Goal: Transaction & Acquisition: Purchase product/service

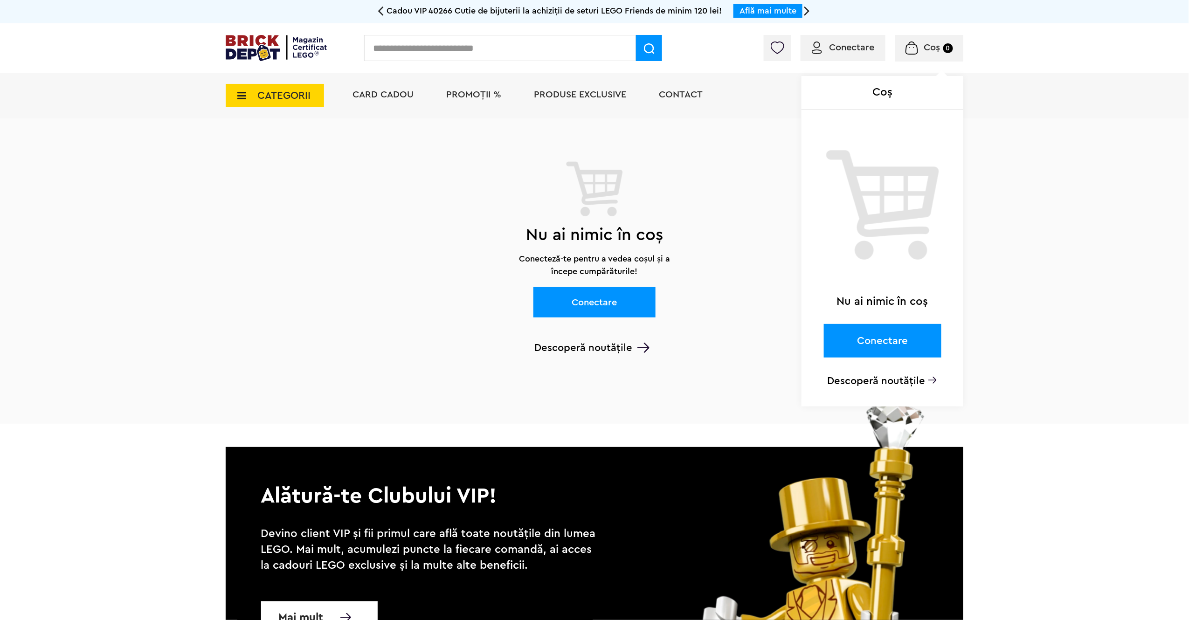
click at [877, 49] on div "Coș Nu ai nimic în coș Conectare Descoperă noutățile" at bounding box center [892, 50] width 143 height 9
click at [943, 49] on span "Coș 0" at bounding box center [929, 47] width 47 height 9
click at [862, 49] on div "Coș Nu ai nimic în coș Conectare Descoperă noutățile" at bounding box center [892, 50] width 143 height 9
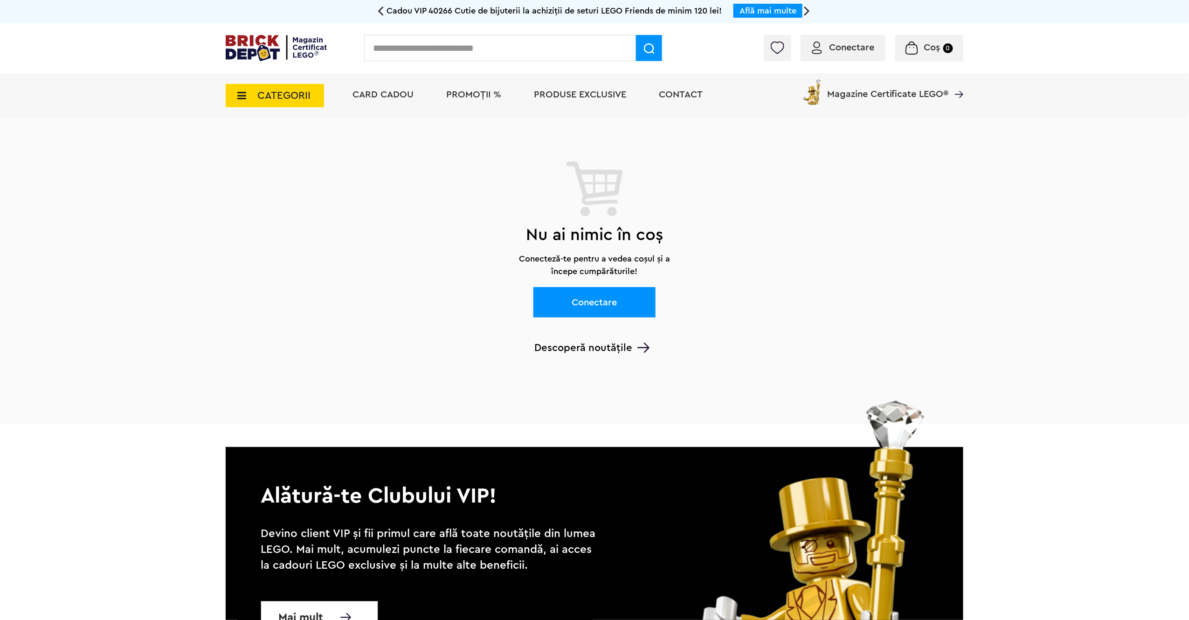
click at [597, 300] on link "Conectare" at bounding box center [595, 302] width 122 height 30
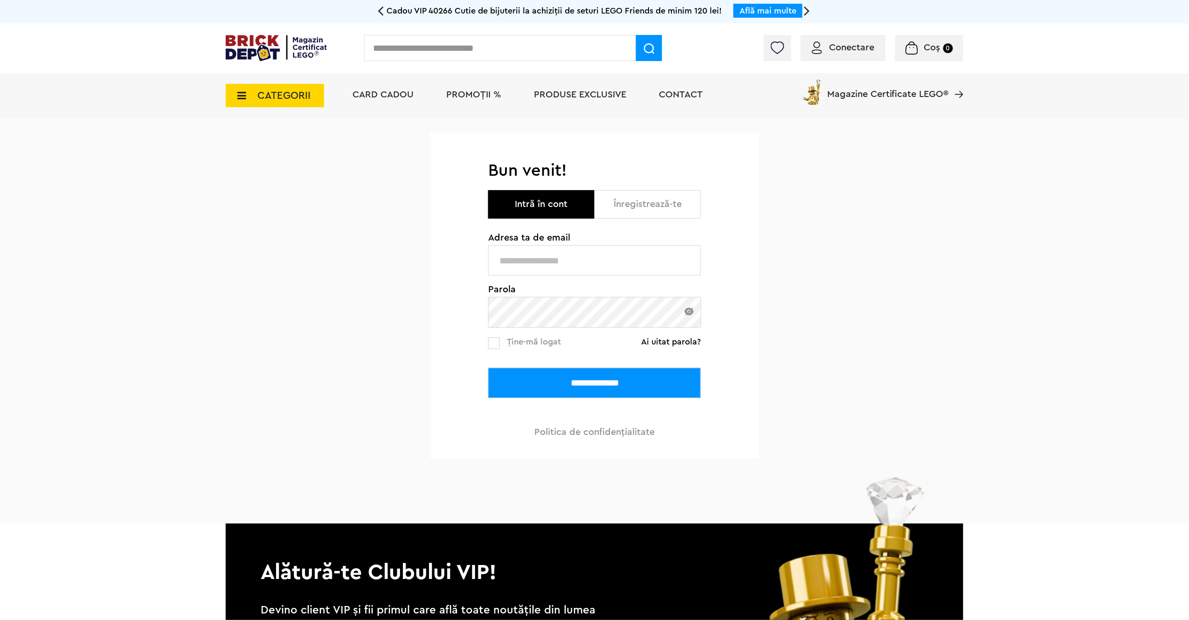
type input "**********"
click at [564, 391] on input "**********" at bounding box center [594, 383] width 213 height 30
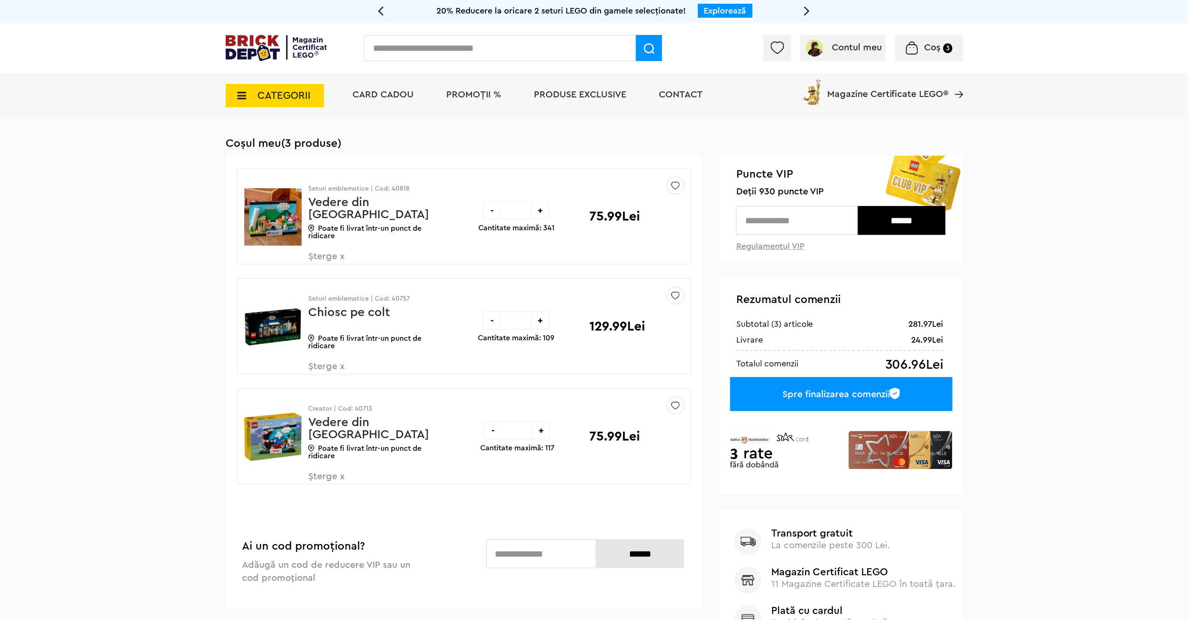
click at [796, 217] on input "text" at bounding box center [797, 220] width 122 height 29
type input "***"
click at [925, 224] on input "******" at bounding box center [902, 220] width 88 height 29
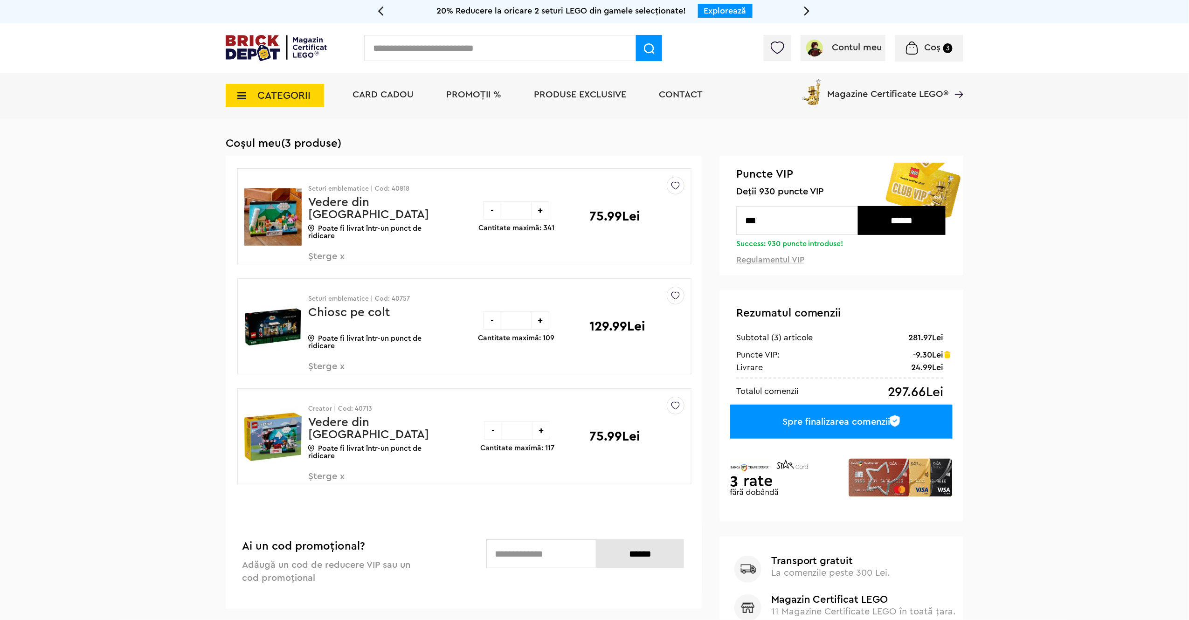
click at [492, 212] on div "-" at bounding box center [492, 210] width 18 height 18
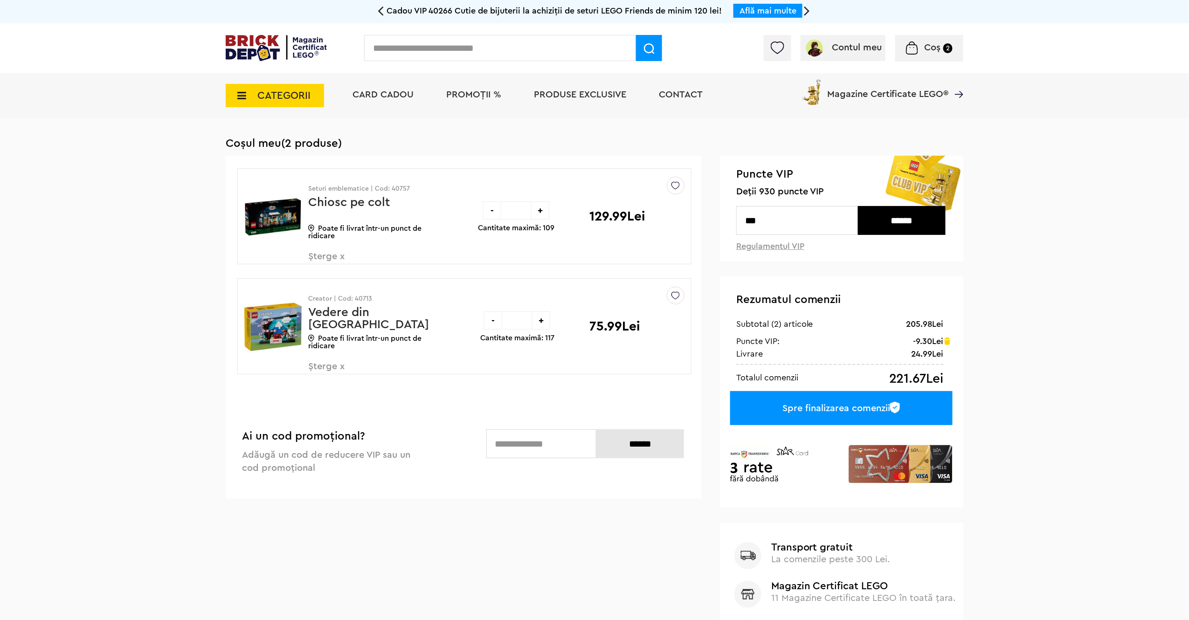
click at [492, 326] on div "-" at bounding box center [493, 321] width 18 height 18
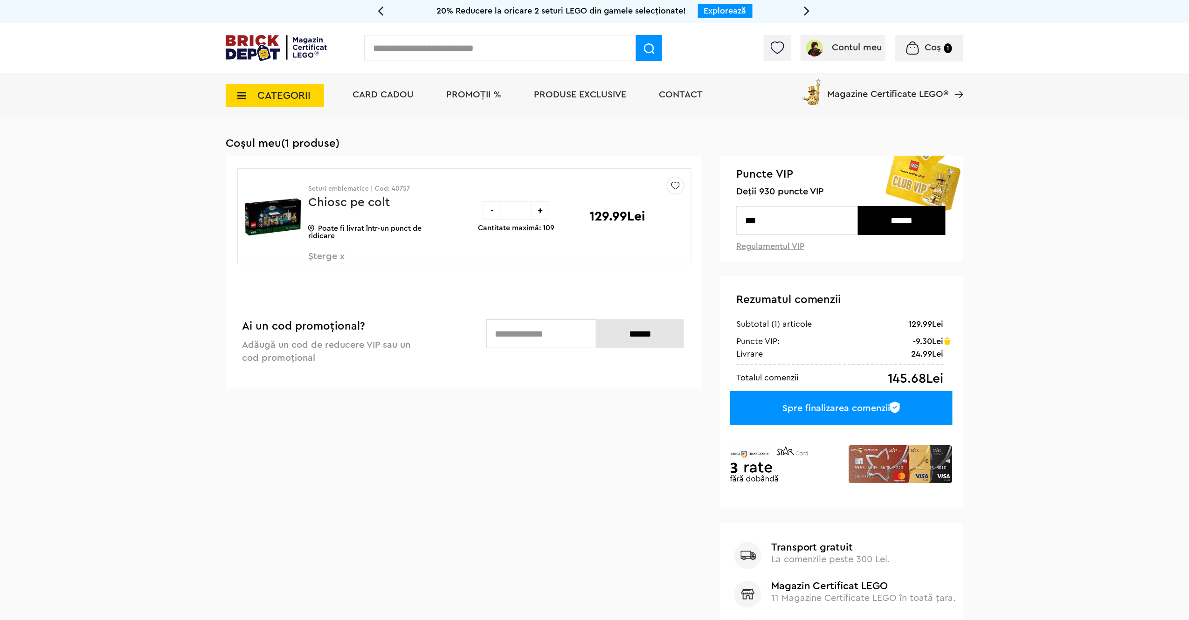
click at [271, 85] on span "CATEGORII" at bounding box center [275, 95] width 98 height 23
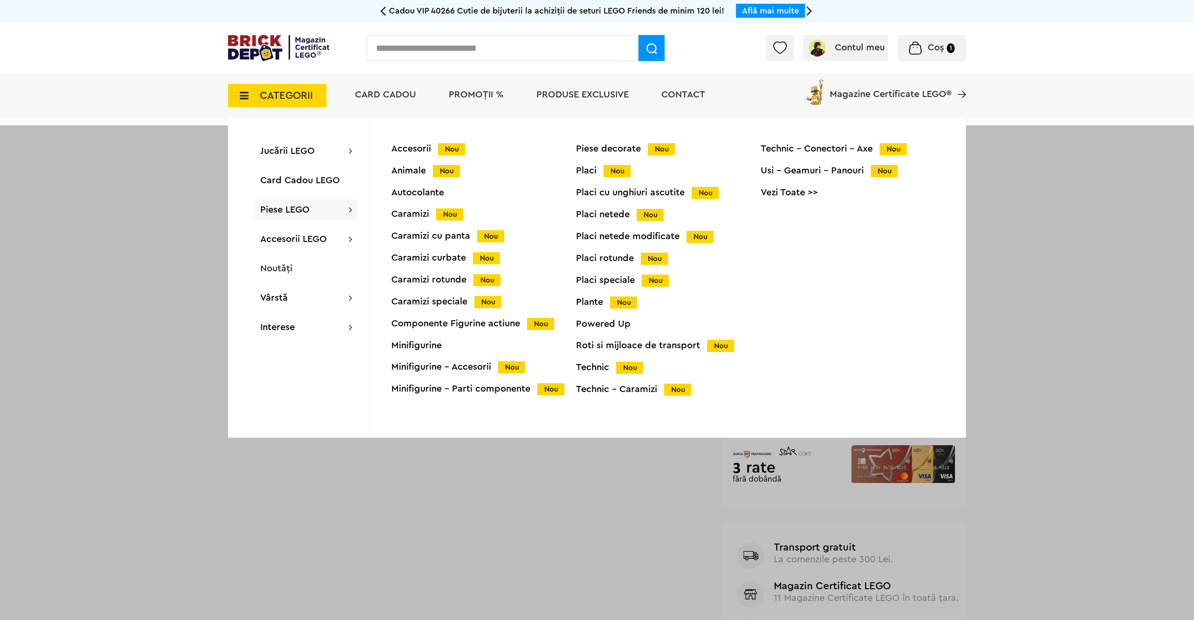
click at [423, 238] on div "Caramizi cu panta Nou" at bounding box center [483, 236] width 185 height 10
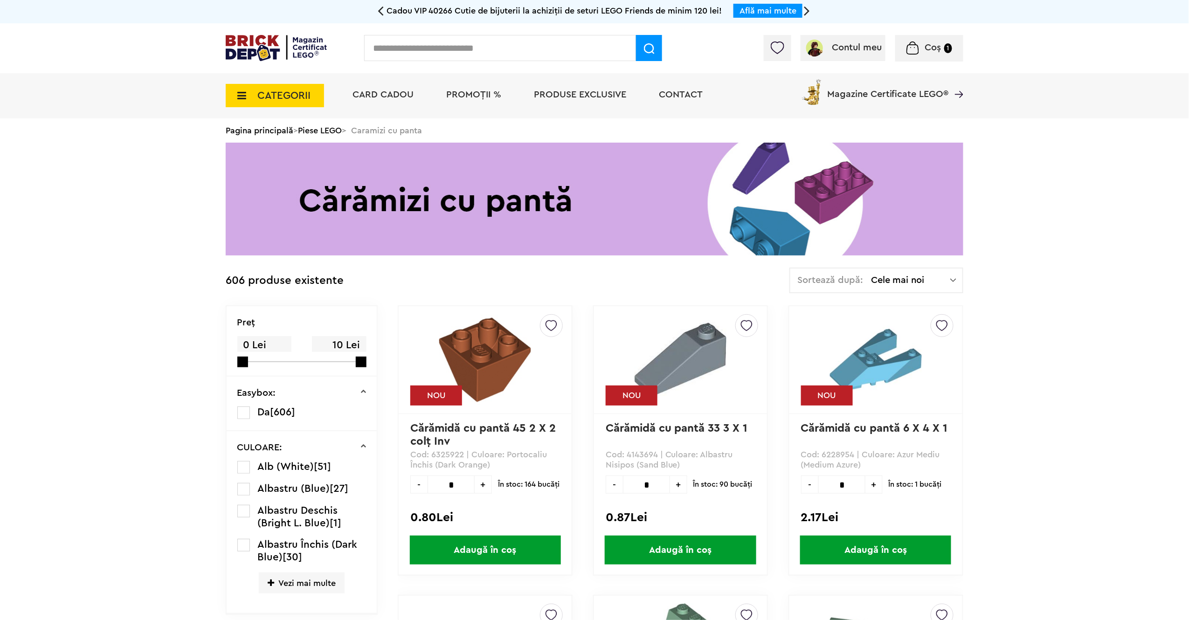
click at [285, 104] on span "CATEGORII" at bounding box center [275, 95] width 98 height 23
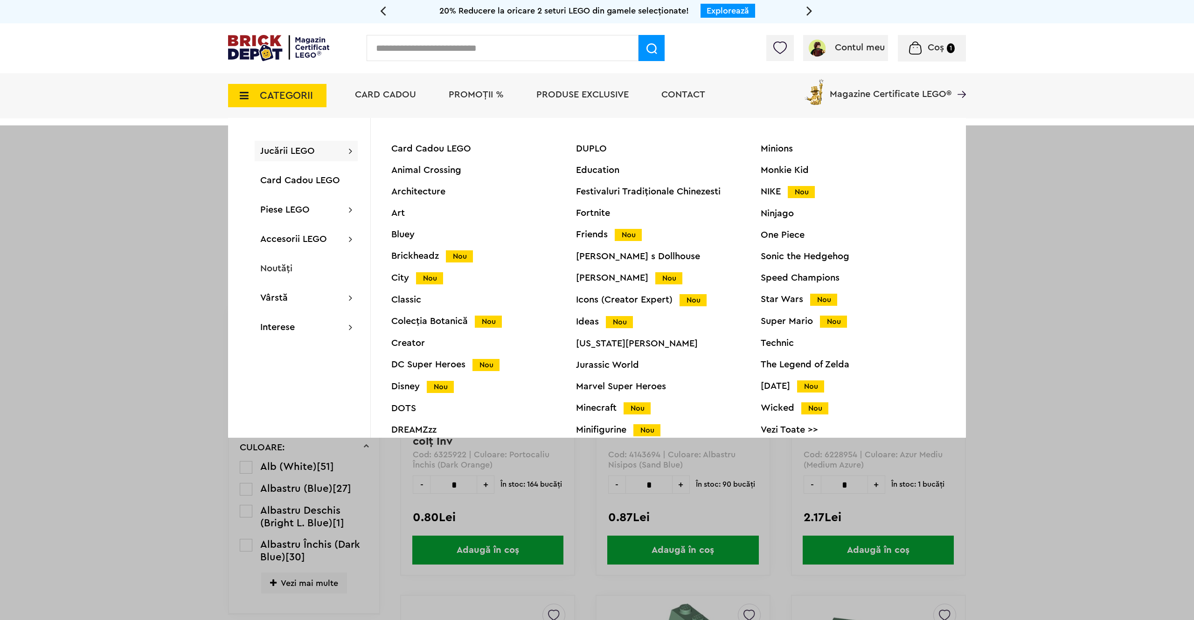
click at [404, 230] on div "Bluey" at bounding box center [483, 234] width 185 height 9
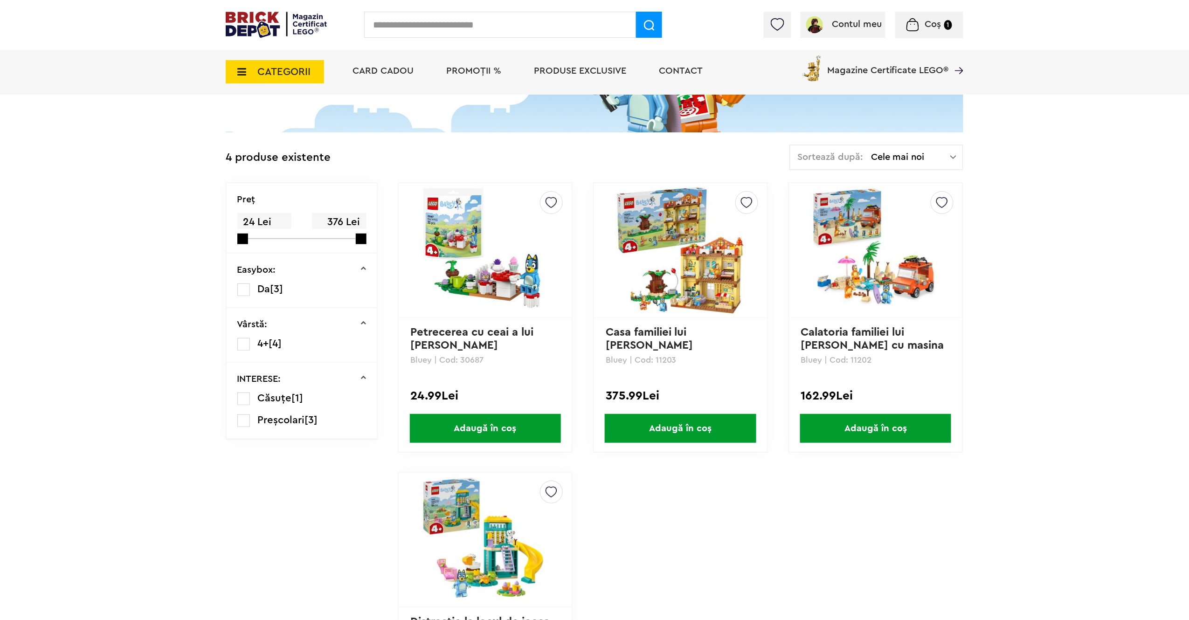
scroll to position [138, 0]
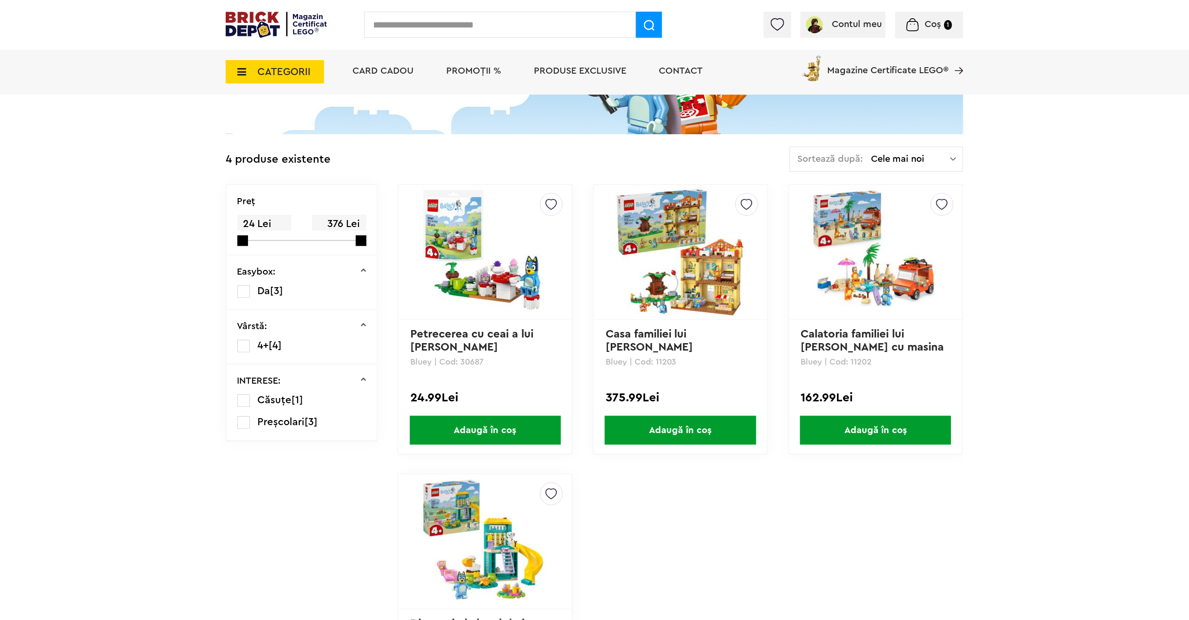
click at [258, 68] on span "CATEGORII" at bounding box center [283, 72] width 53 height 10
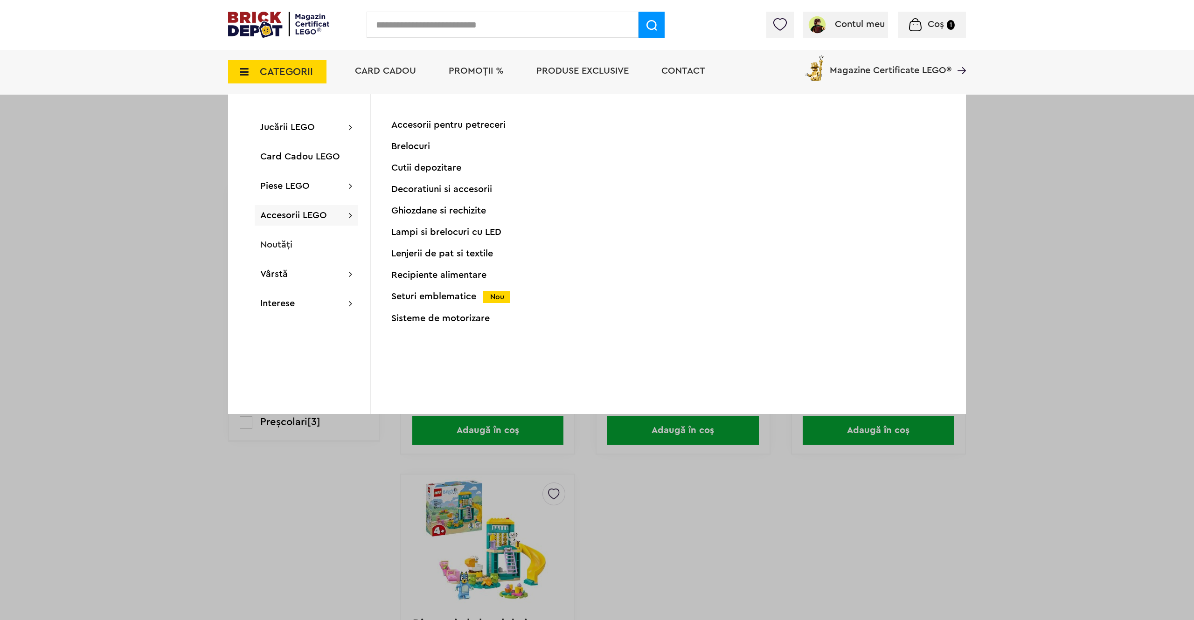
click at [433, 290] on div "Accesorii pentru petreceri Brelocuri Cutii depozitare Decoratiuni si accesorii …" at bounding box center [483, 227] width 185 height 215
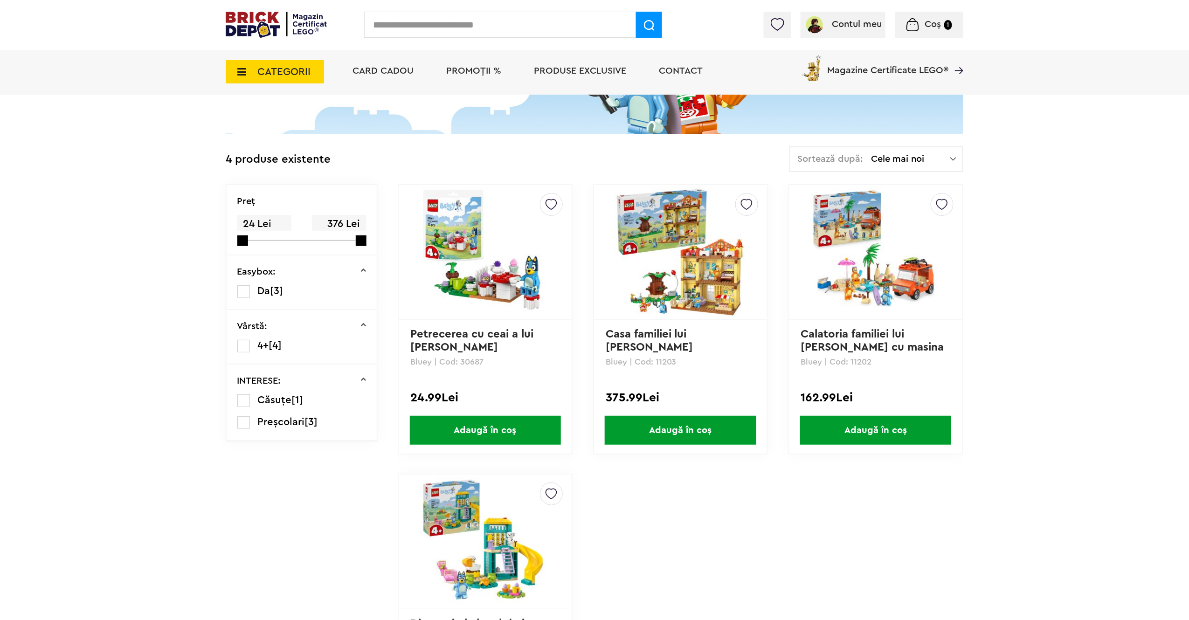
click at [274, 74] on span "CATEGORII" at bounding box center [283, 72] width 53 height 10
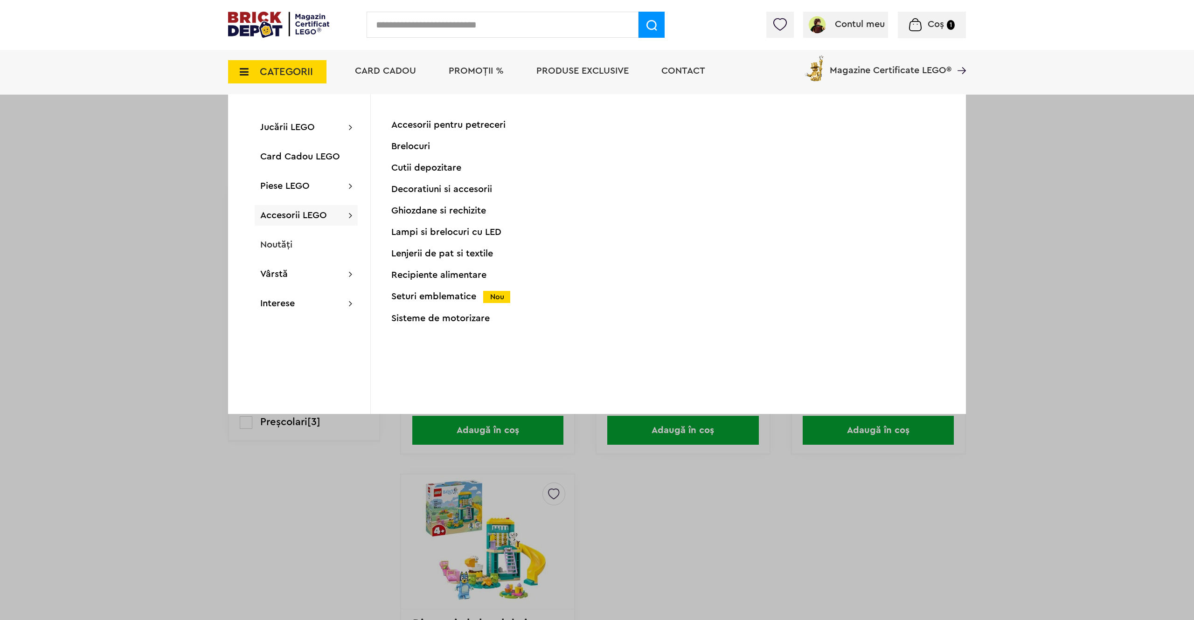
click at [464, 295] on div "Seturi emblematice Nou" at bounding box center [483, 297] width 185 height 10
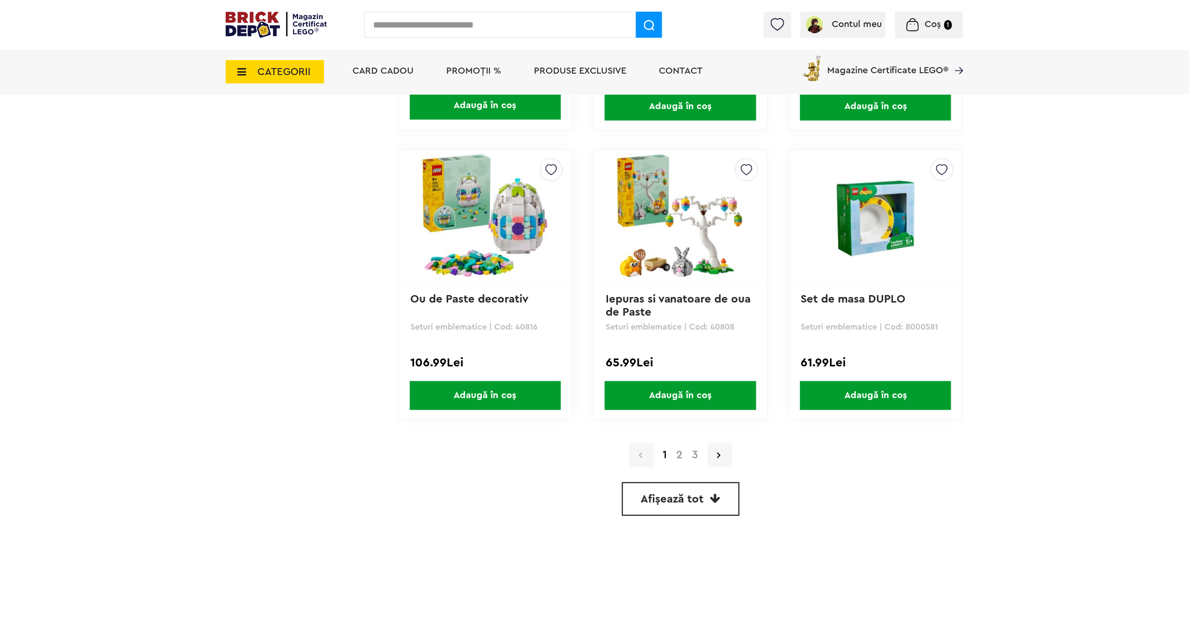
scroll to position [2494, 0]
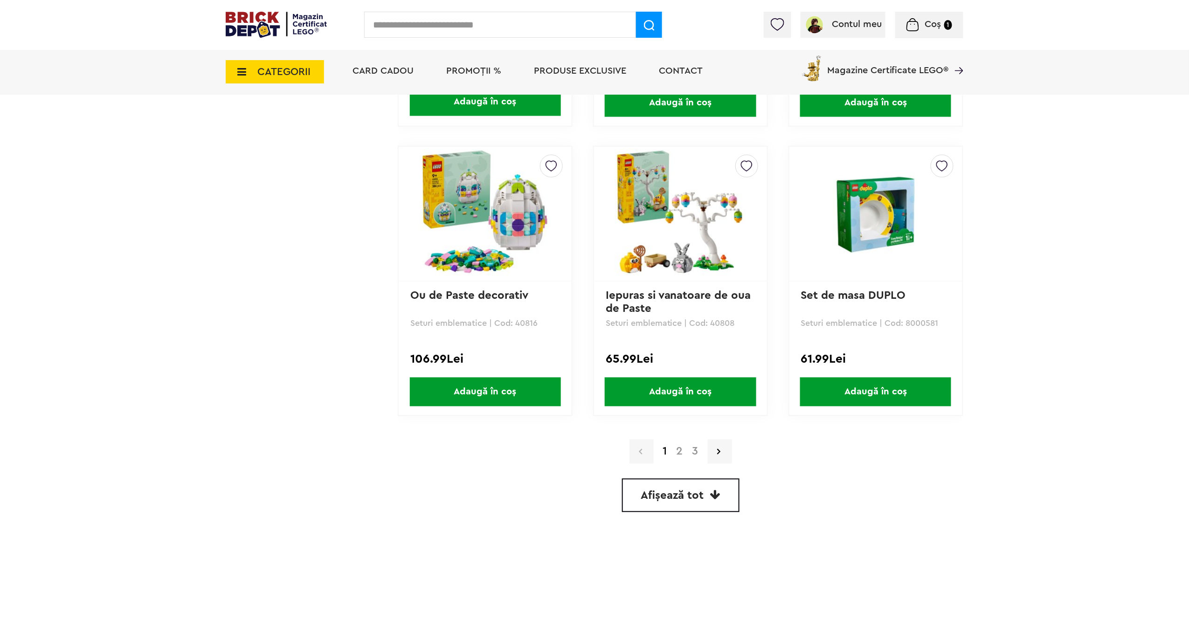
click at [678, 446] on link "2" at bounding box center [680, 451] width 16 height 11
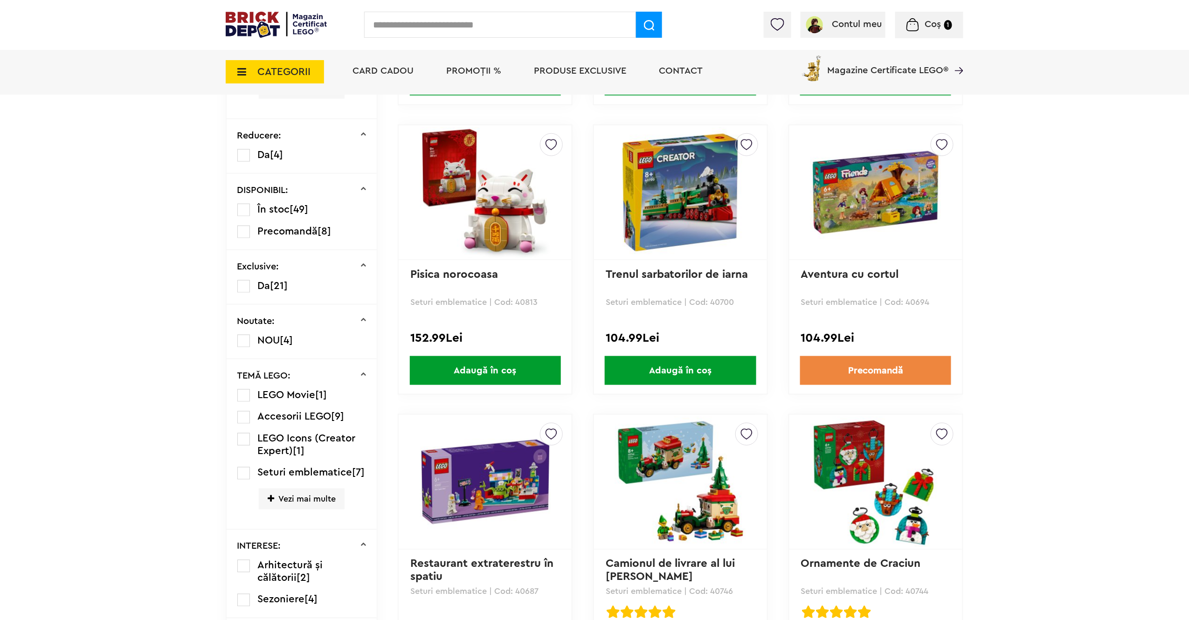
scroll to position [498, 0]
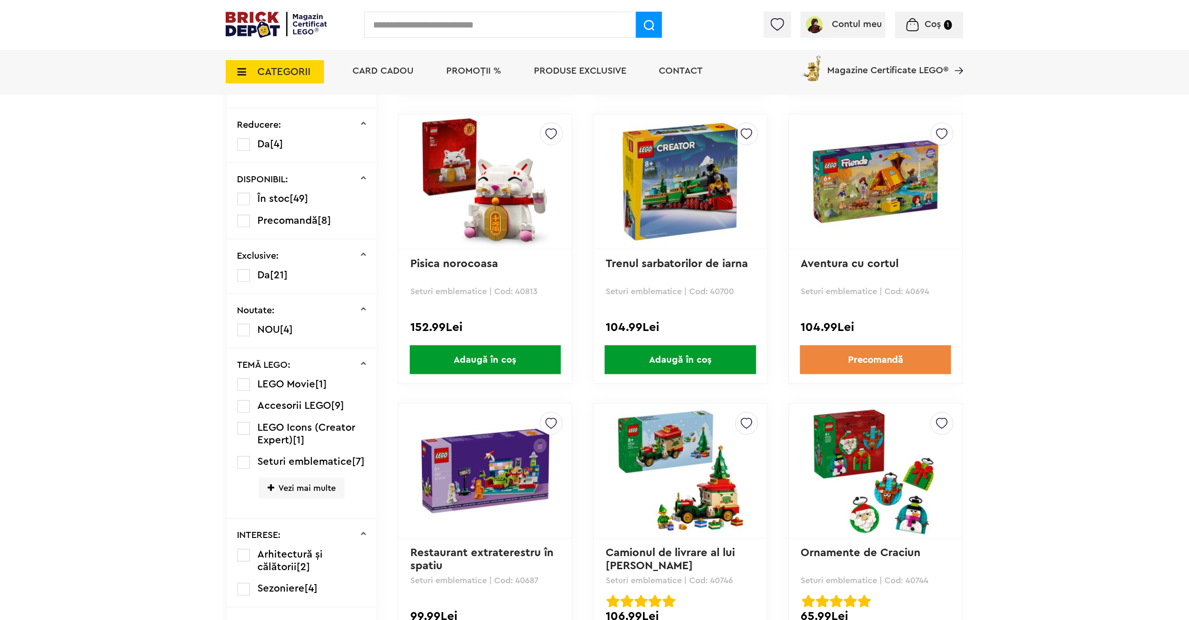
click at [681, 153] on img at bounding box center [680, 182] width 131 height 131
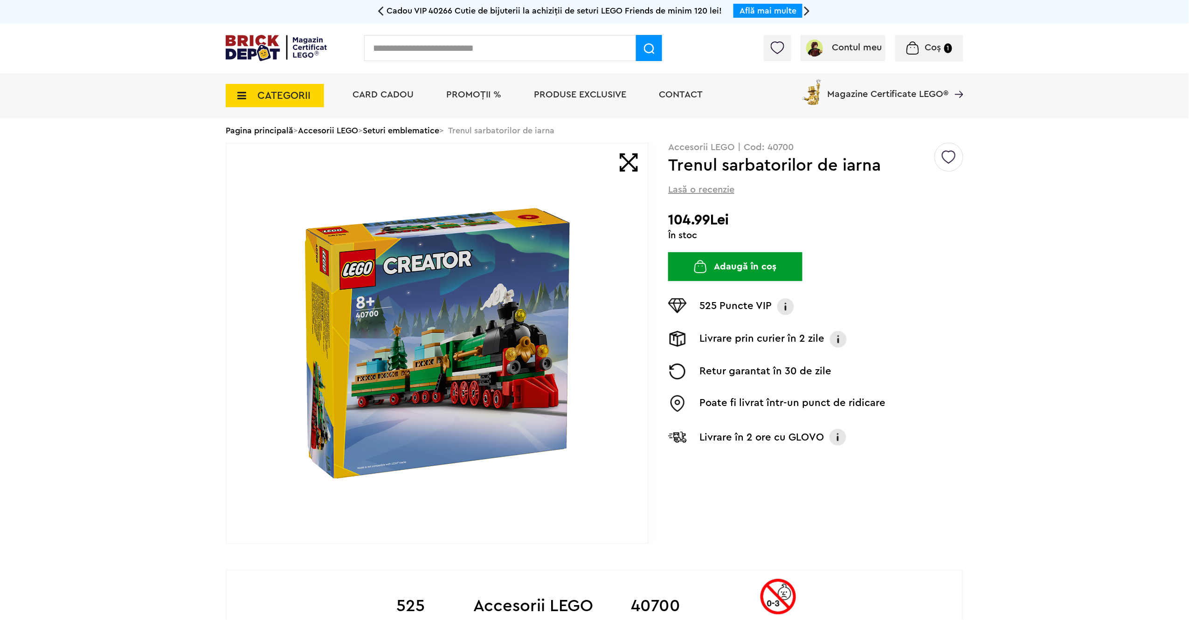
click at [538, 266] on img at bounding box center [437, 343] width 300 height 300
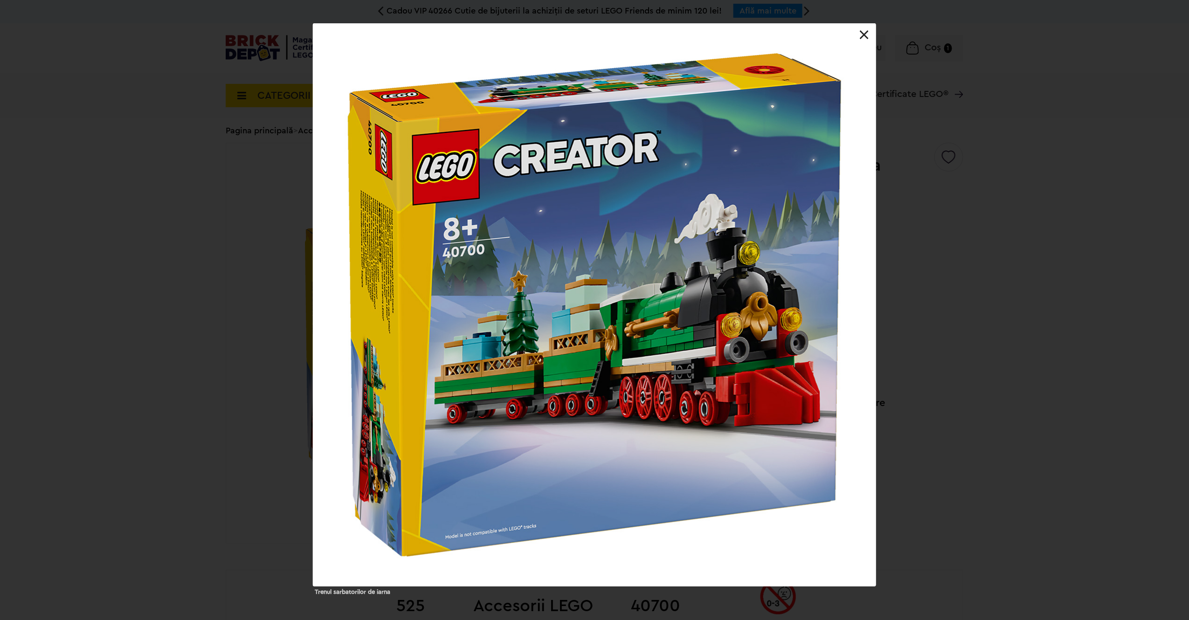
click at [864, 42] on div at bounding box center [594, 304] width 563 height 563
click at [863, 33] on link at bounding box center [864, 34] width 9 height 9
